Goal: Browse casually

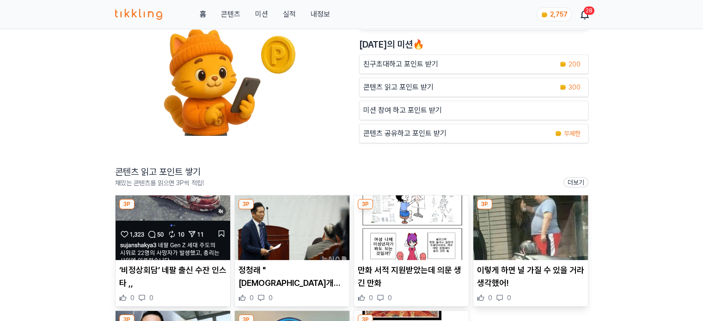
scroll to position [92, 0]
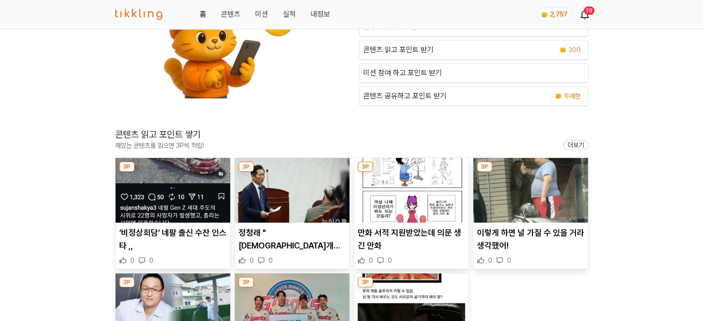
click at [185, 195] on img at bounding box center [172, 190] width 115 height 65
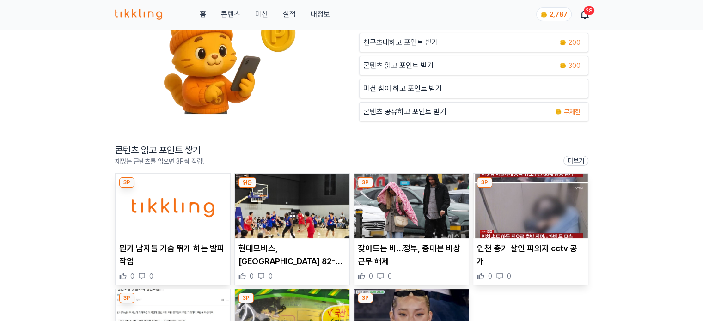
scroll to position [92, 0]
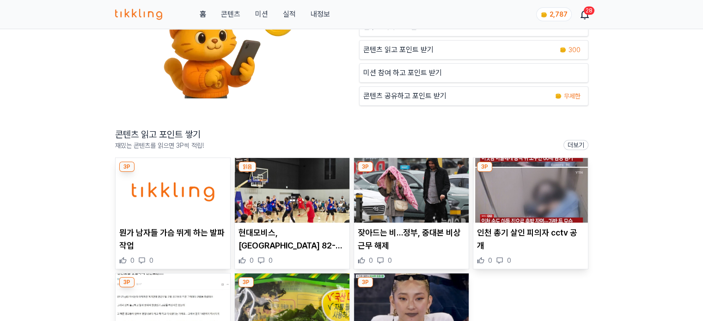
click at [259, 174] on img at bounding box center [292, 190] width 115 height 65
